Goal: Check status

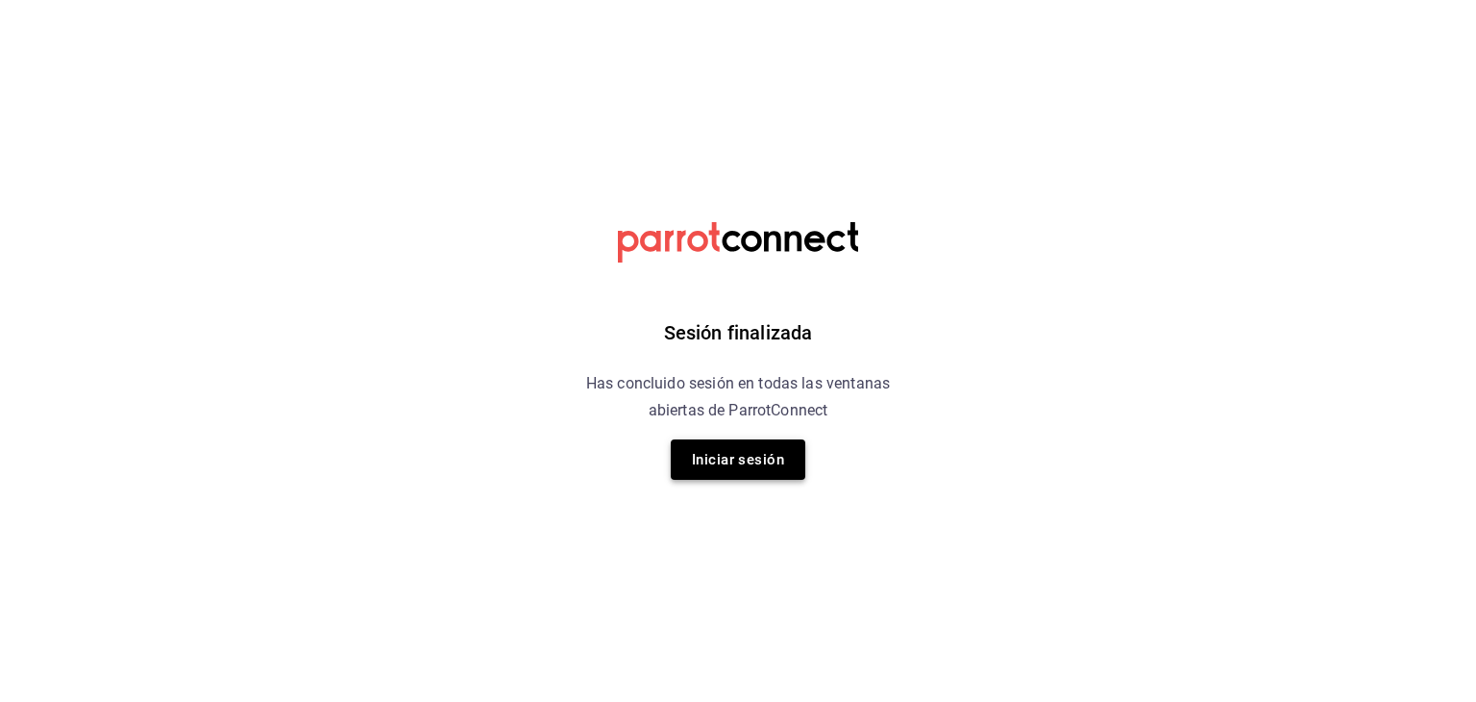
click at [762, 466] on button "Iniciar sesión" at bounding box center [738, 459] width 135 height 40
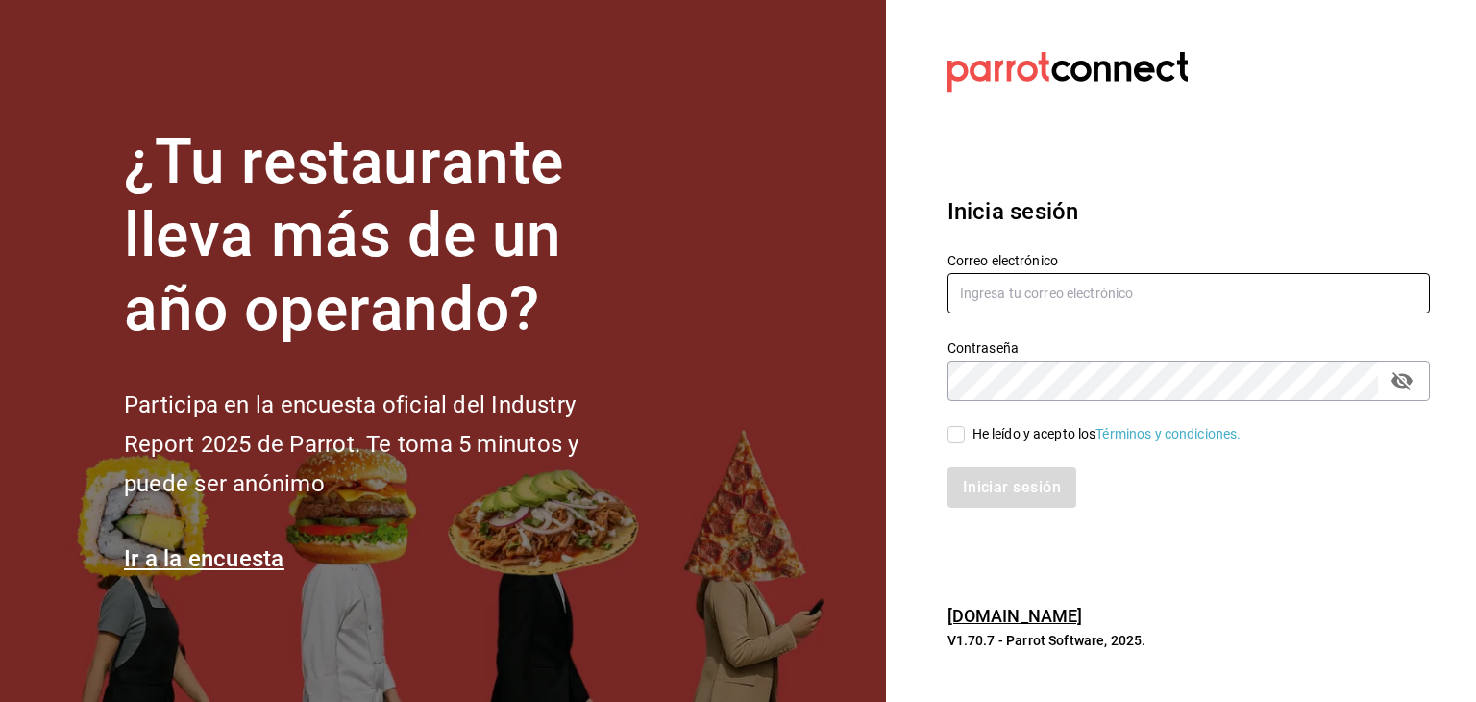
type input "[PERSON_NAME][EMAIL_ADDRESS][DOMAIN_NAME]"
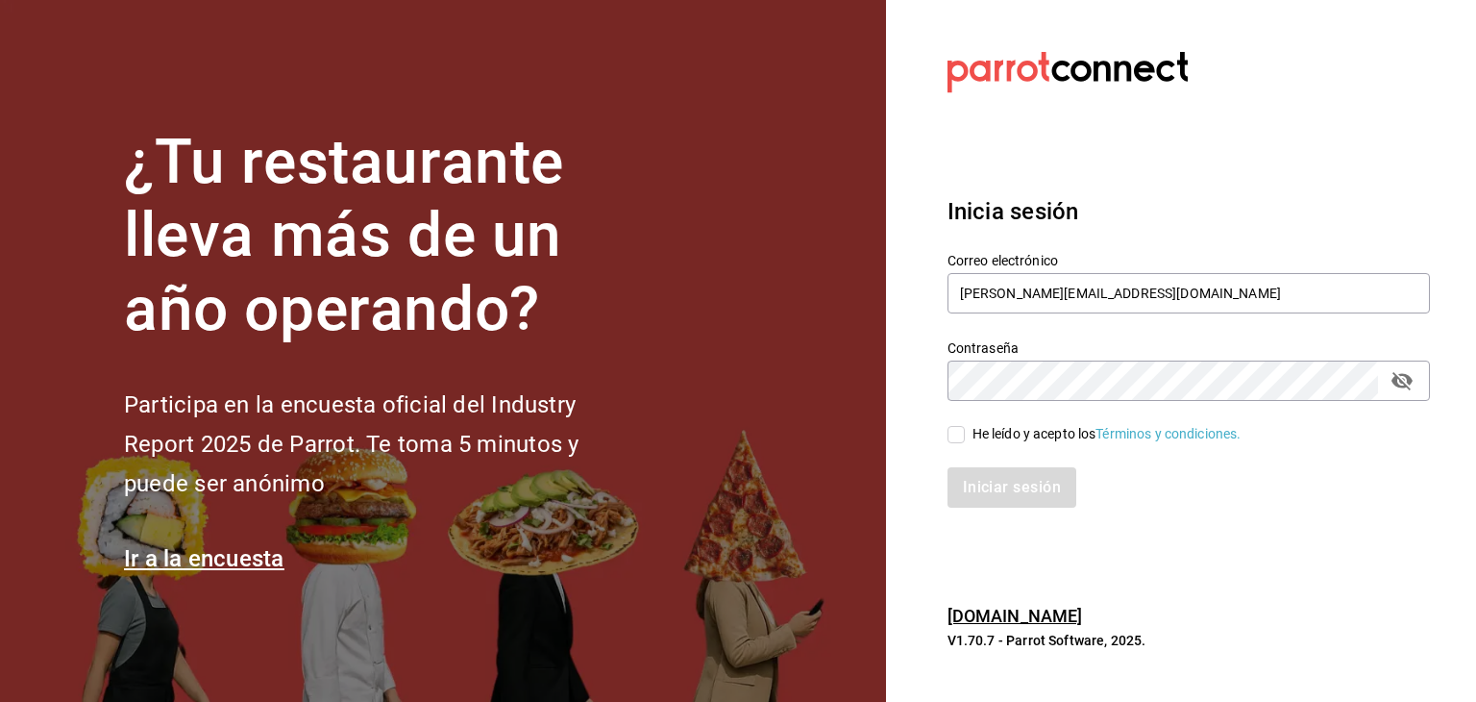
click at [967, 430] on span "He leído y acepto los Términos y condiciones." at bounding box center [1103, 434] width 277 height 20
click at [965, 430] on input "He leído y acepto los Términos y condiciones." at bounding box center [956, 434] width 17 height 17
checkbox input "true"
click at [996, 489] on button "Iniciar sesión" at bounding box center [1013, 487] width 131 height 40
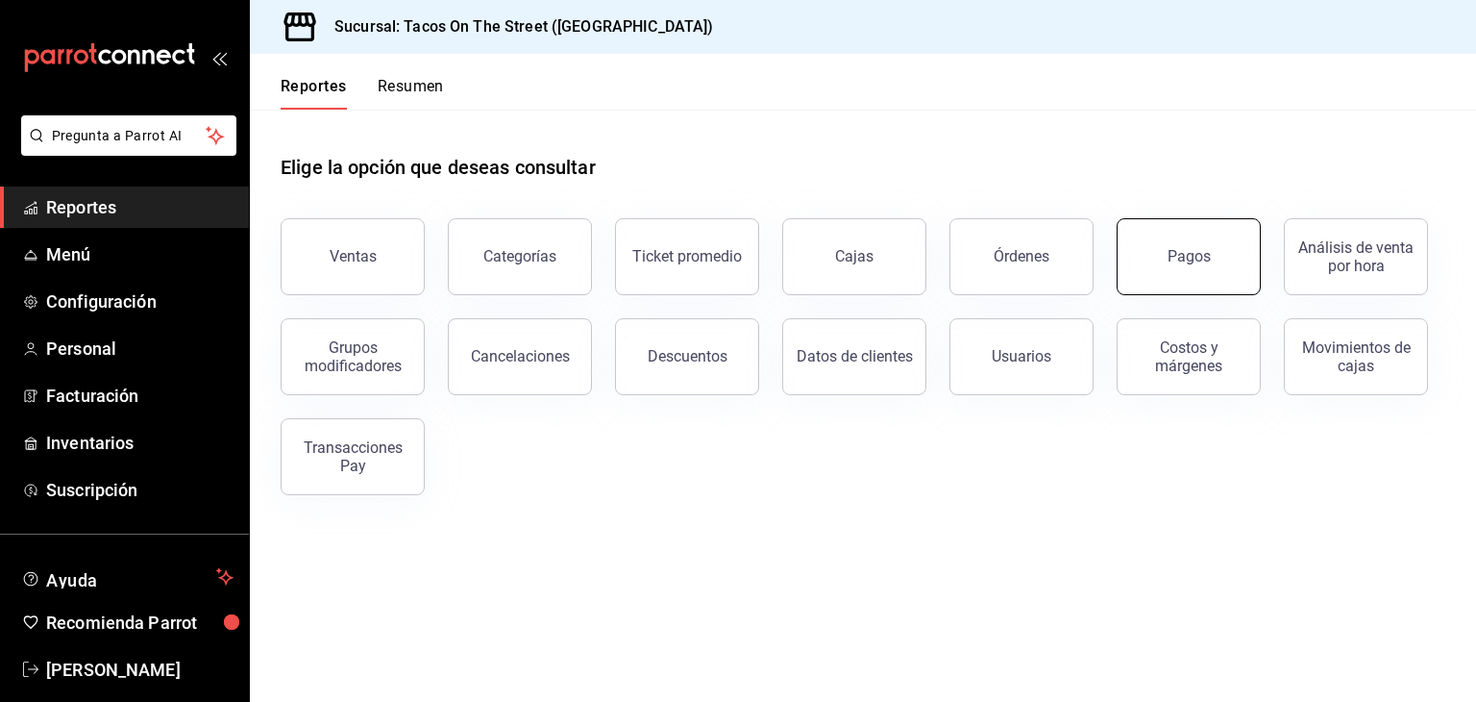
click at [1237, 243] on button "Pagos" at bounding box center [1189, 256] width 144 height 77
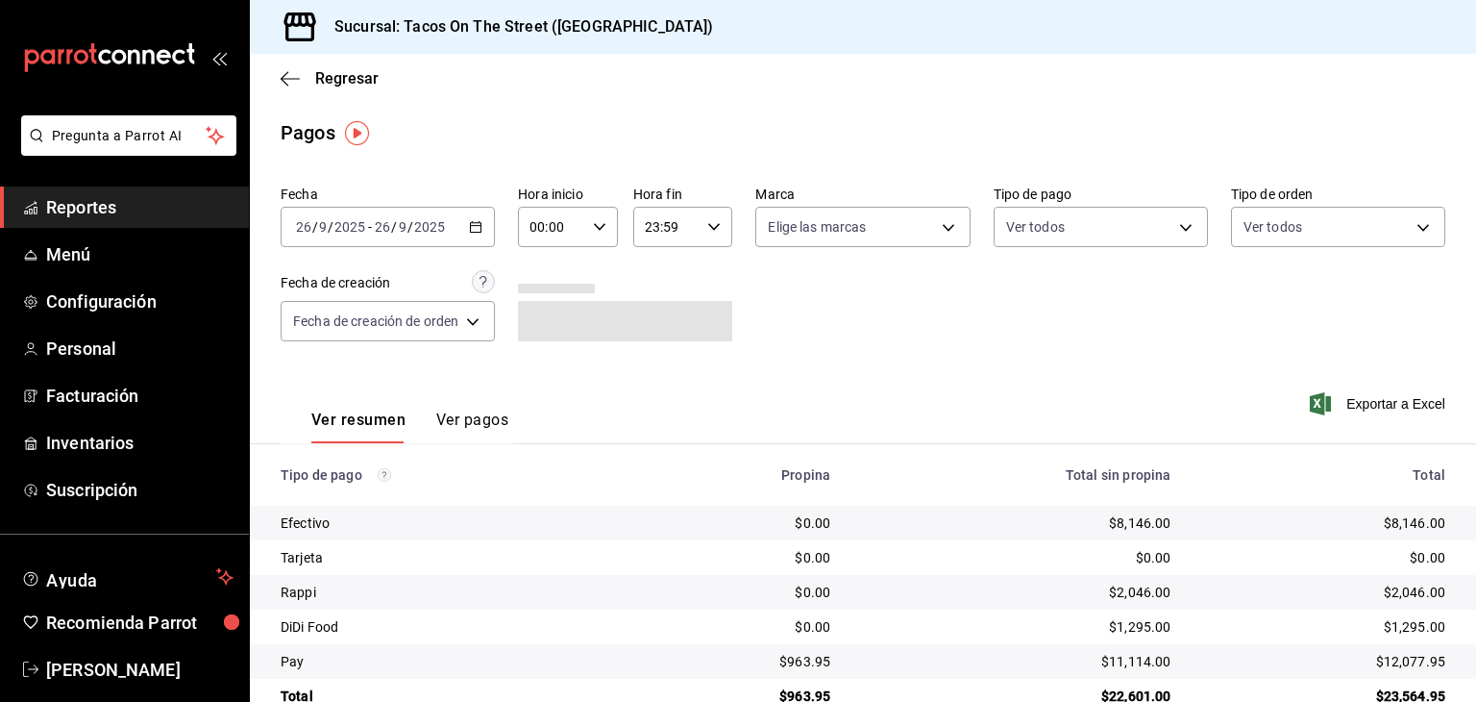
click at [473, 232] on icon "button" at bounding box center [475, 226] width 13 height 13
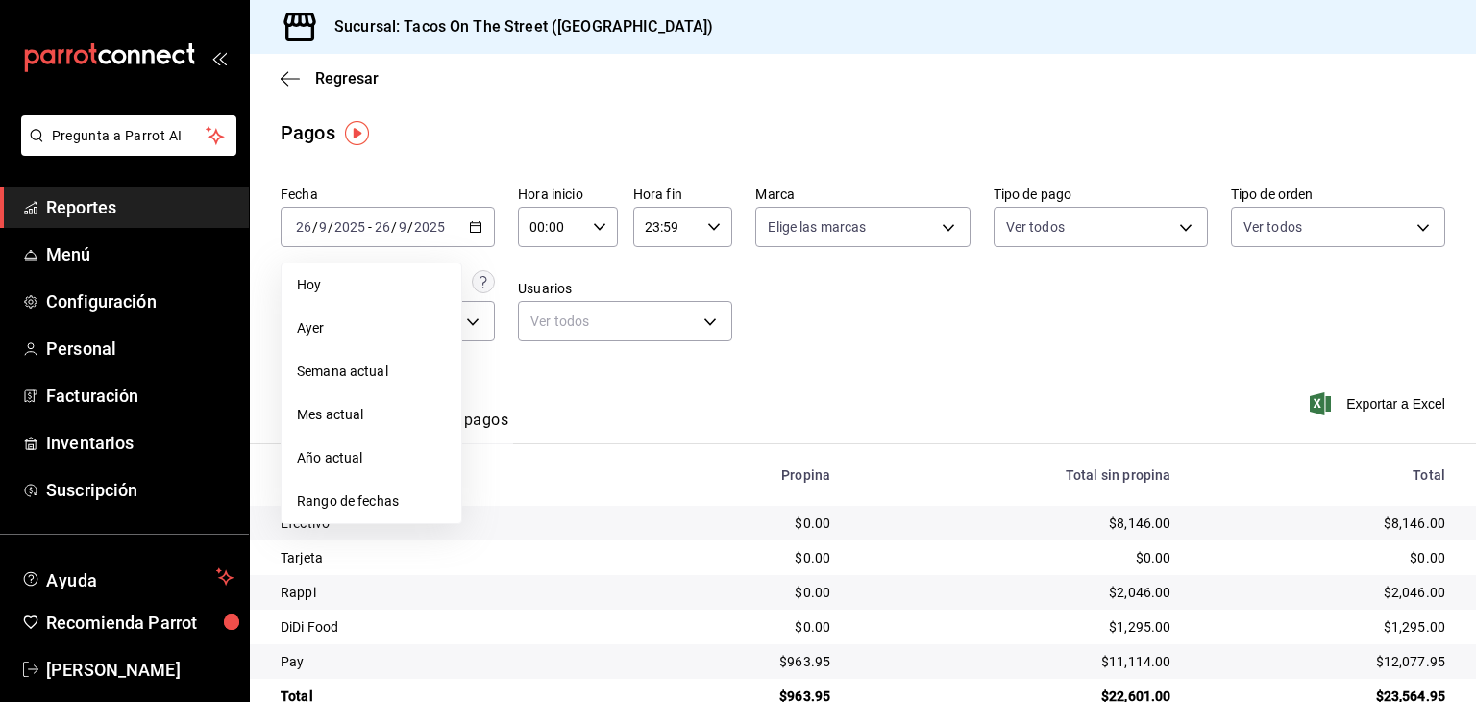
click at [383, 328] on span "Ayer" at bounding box center [371, 328] width 149 height 20
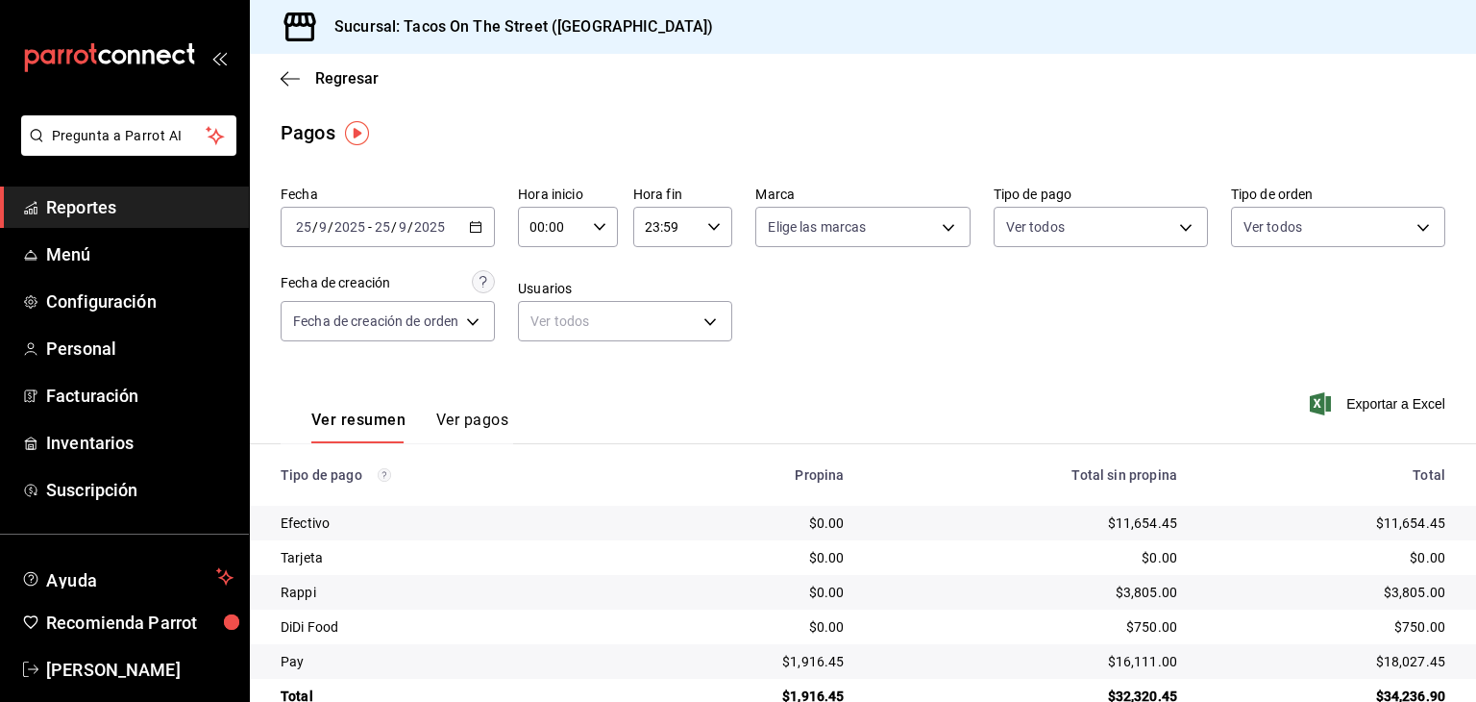
scroll to position [43, 0]
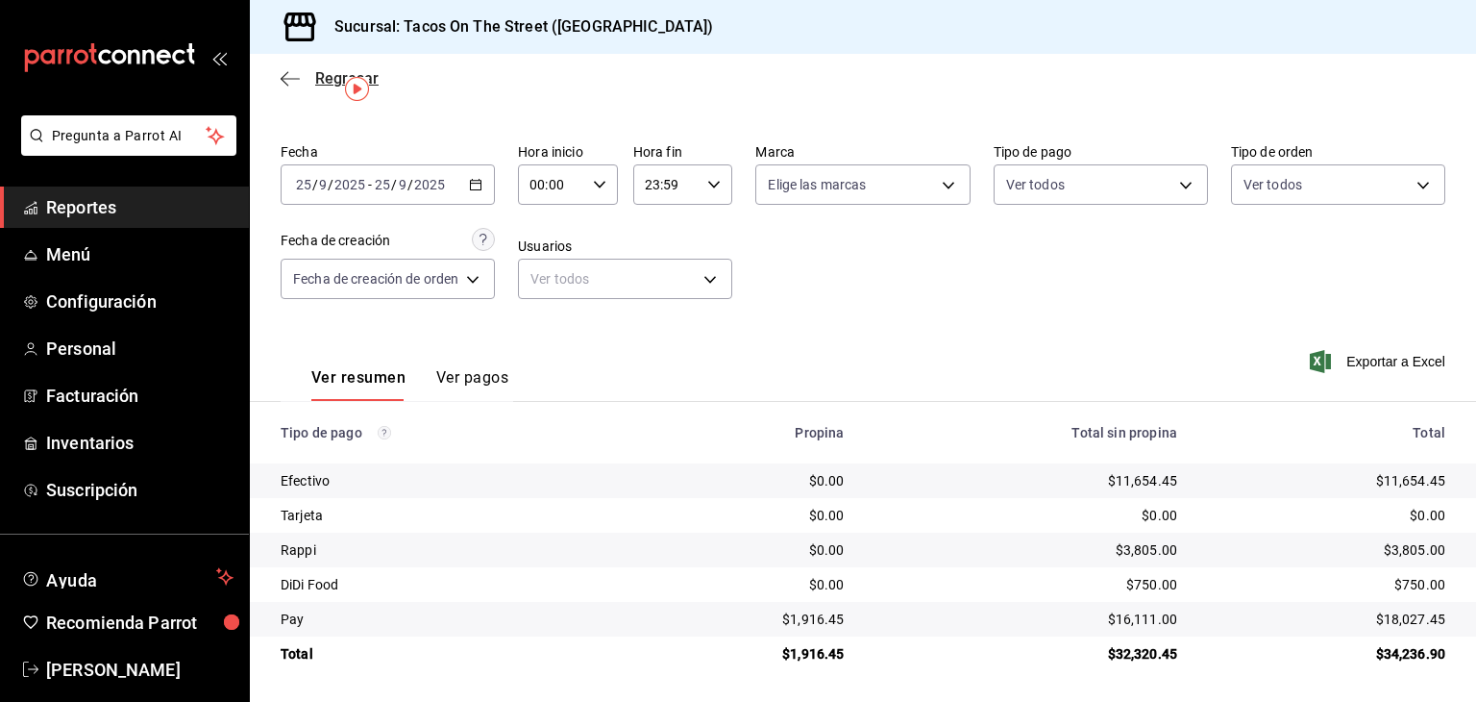
click at [295, 85] on icon "button" at bounding box center [290, 78] width 19 height 17
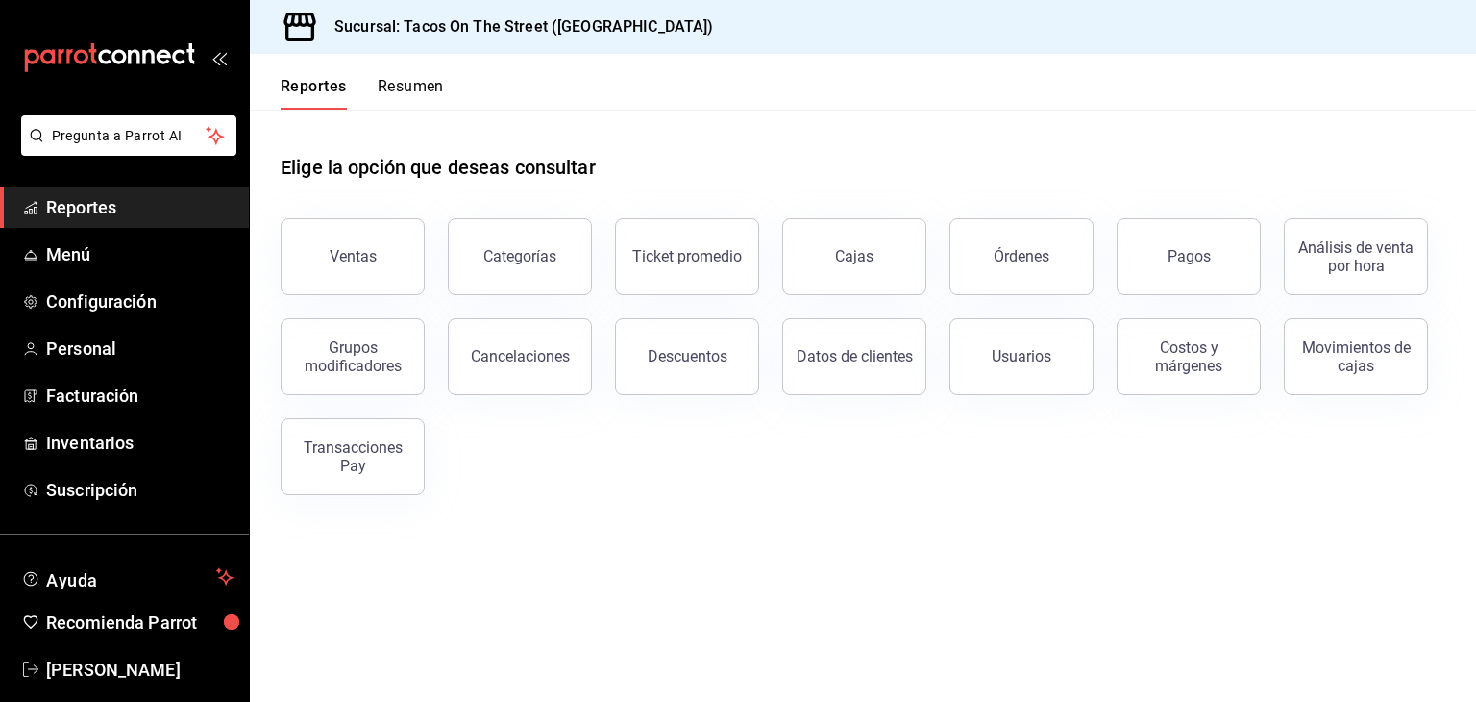
click at [398, 90] on button "Resumen" at bounding box center [411, 93] width 66 height 33
